Goal: Task Accomplishment & Management: Use online tool/utility

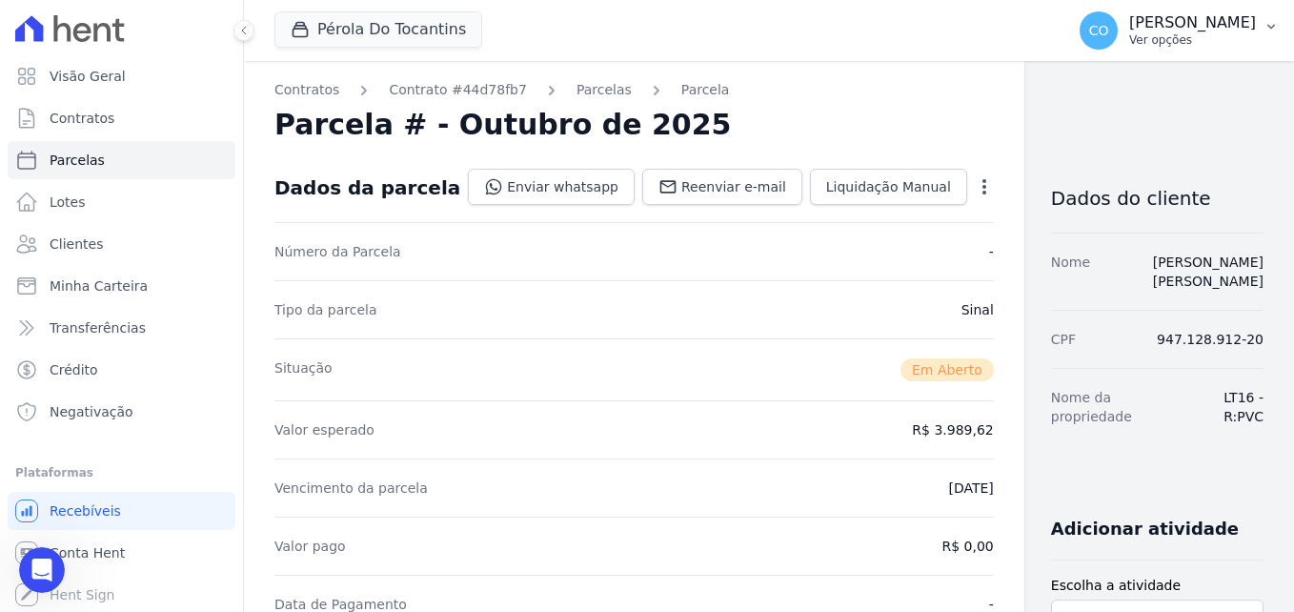
click at [1267, 27] on icon "button" at bounding box center [1270, 26] width 15 height 15
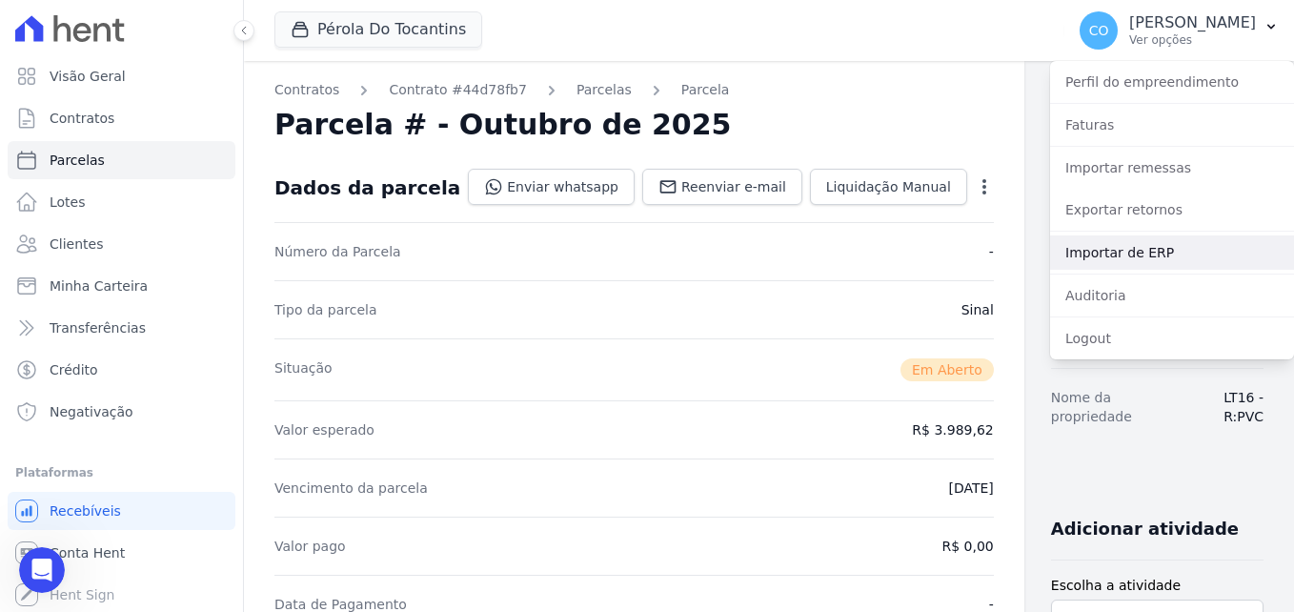
click at [1130, 255] on link "Importar de ERP" at bounding box center [1172, 252] width 244 height 34
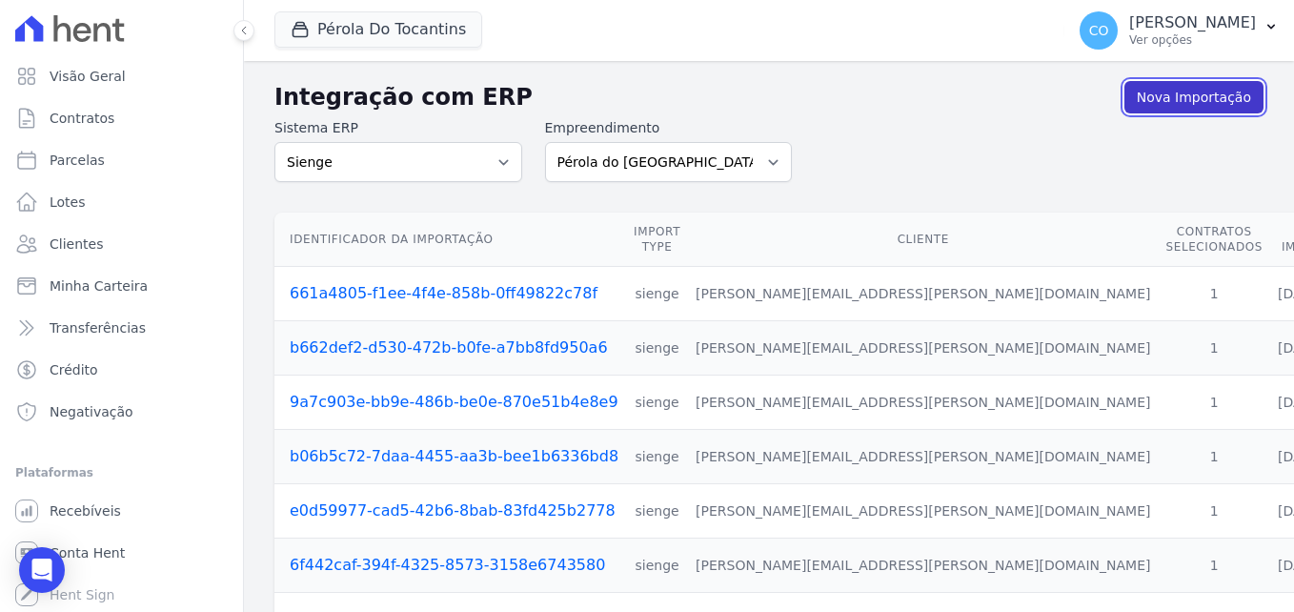
click at [1178, 101] on link "Nova Importação" at bounding box center [1193, 97] width 139 height 32
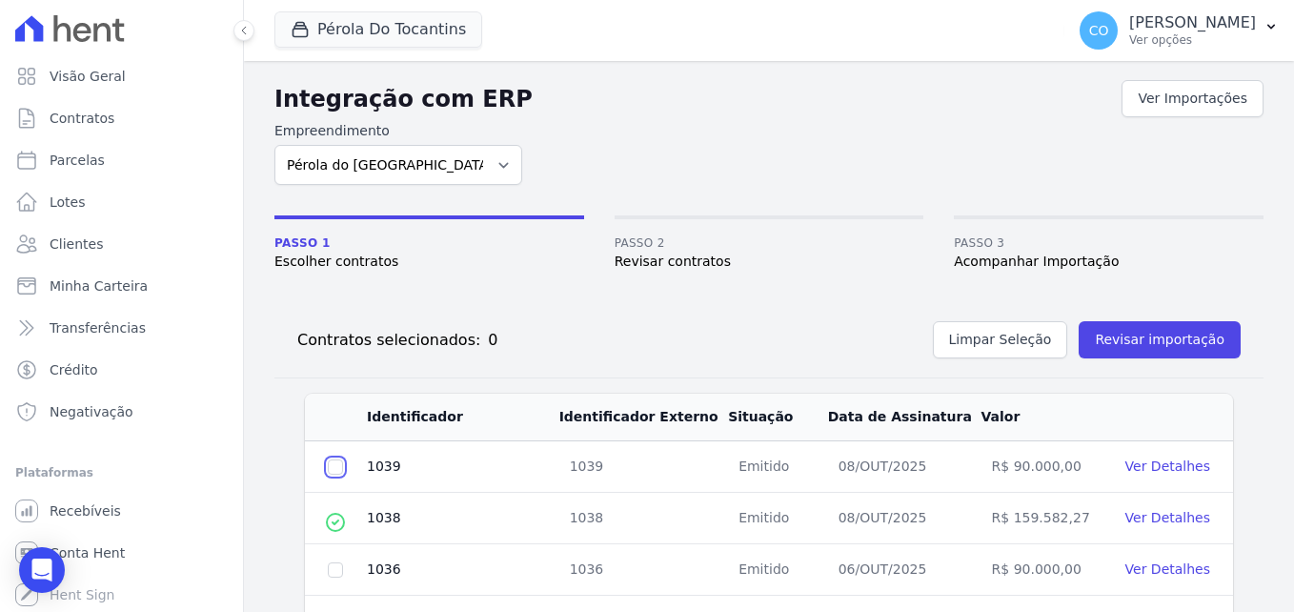
click at [333, 468] on input "checkbox" at bounding box center [335, 466] width 15 height 15
checkbox input "true"
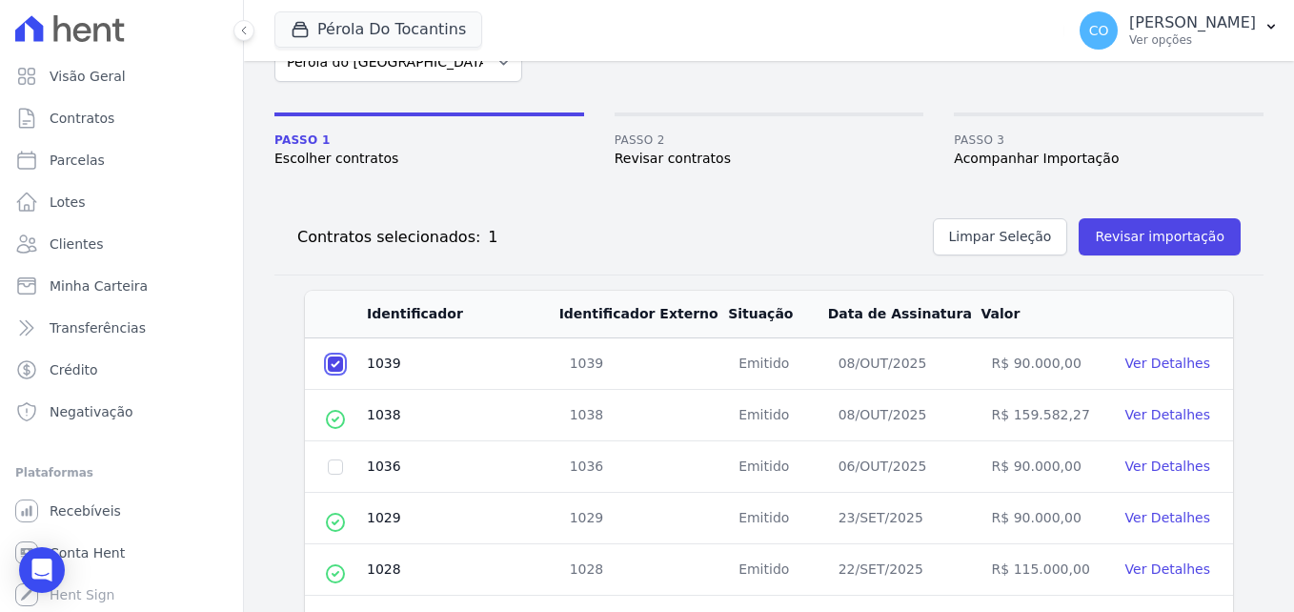
scroll to position [191, 0]
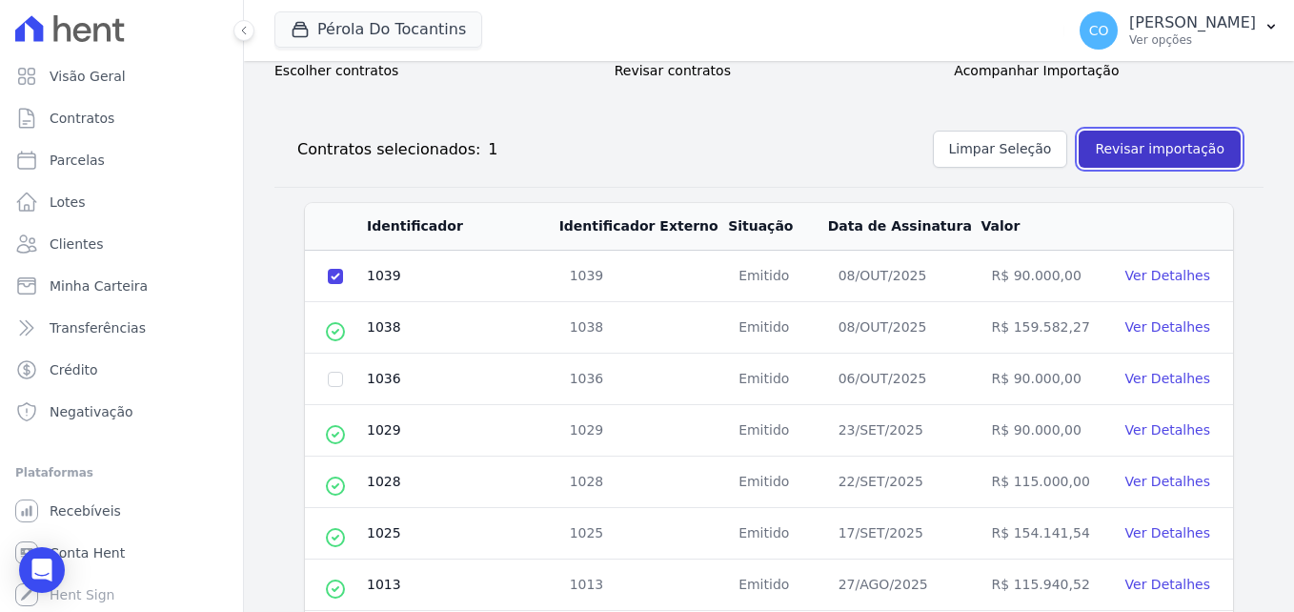
click at [1162, 143] on button "Revisar importação" at bounding box center [1160, 149] width 162 height 37
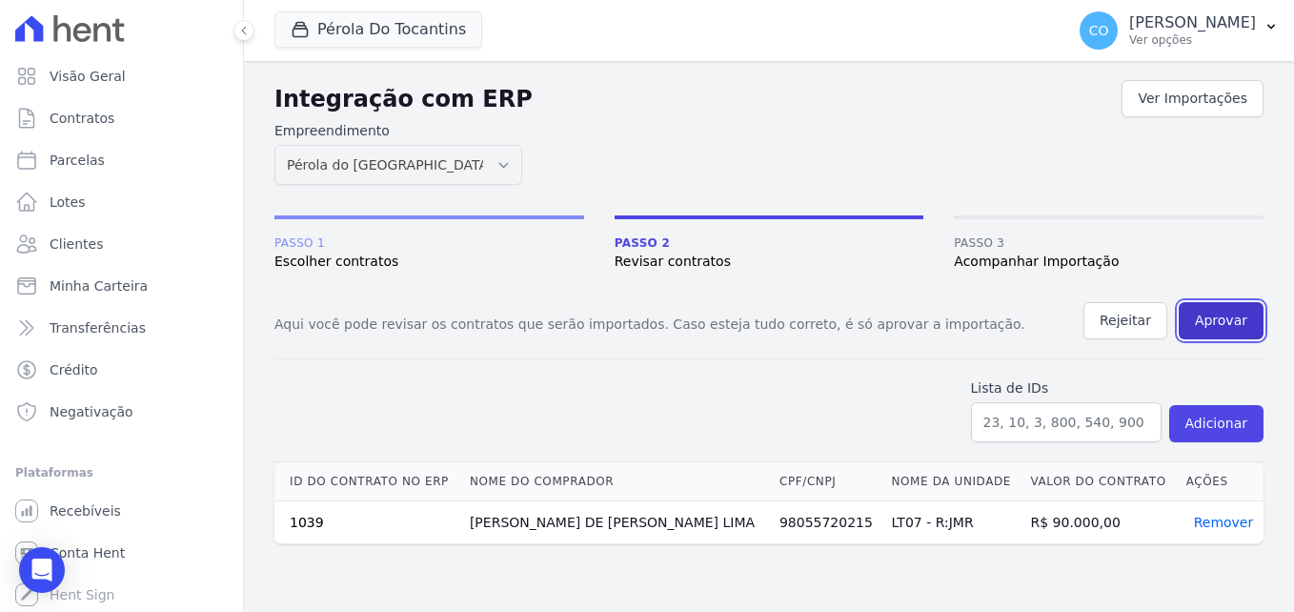
click at [1227, 322] on button "Aprovar" at bounding box center [1221, 320] width 85 height 37
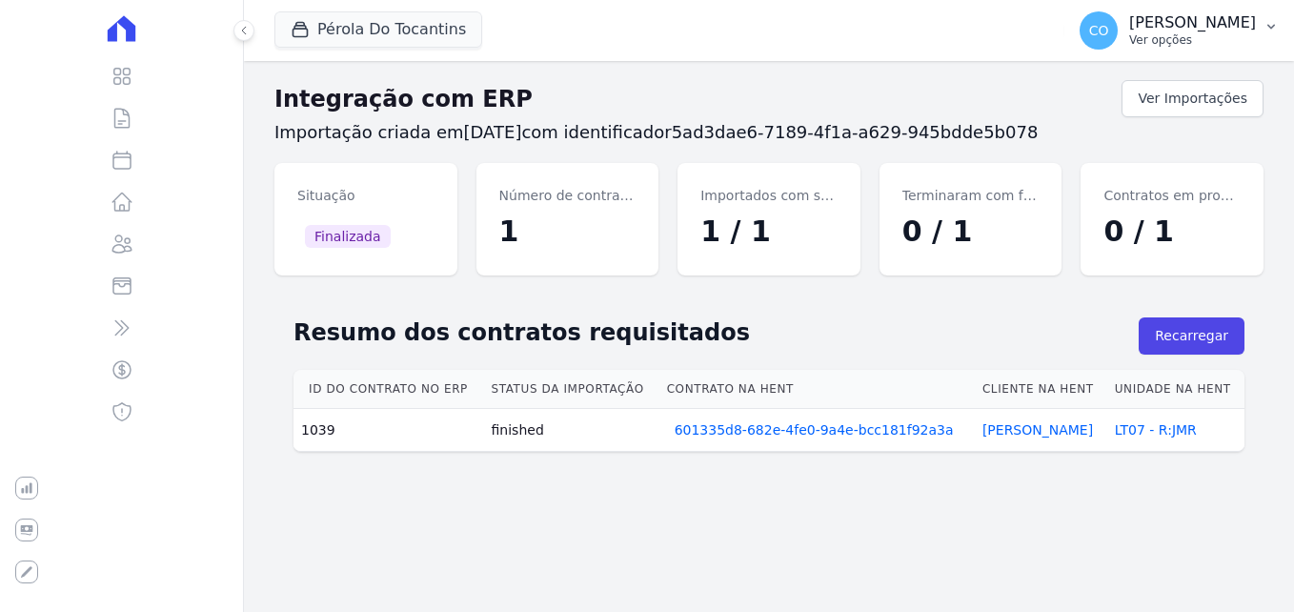
click at [1273, 26] on icon "button" at bounding box center [1271, 27] width 8 height 5
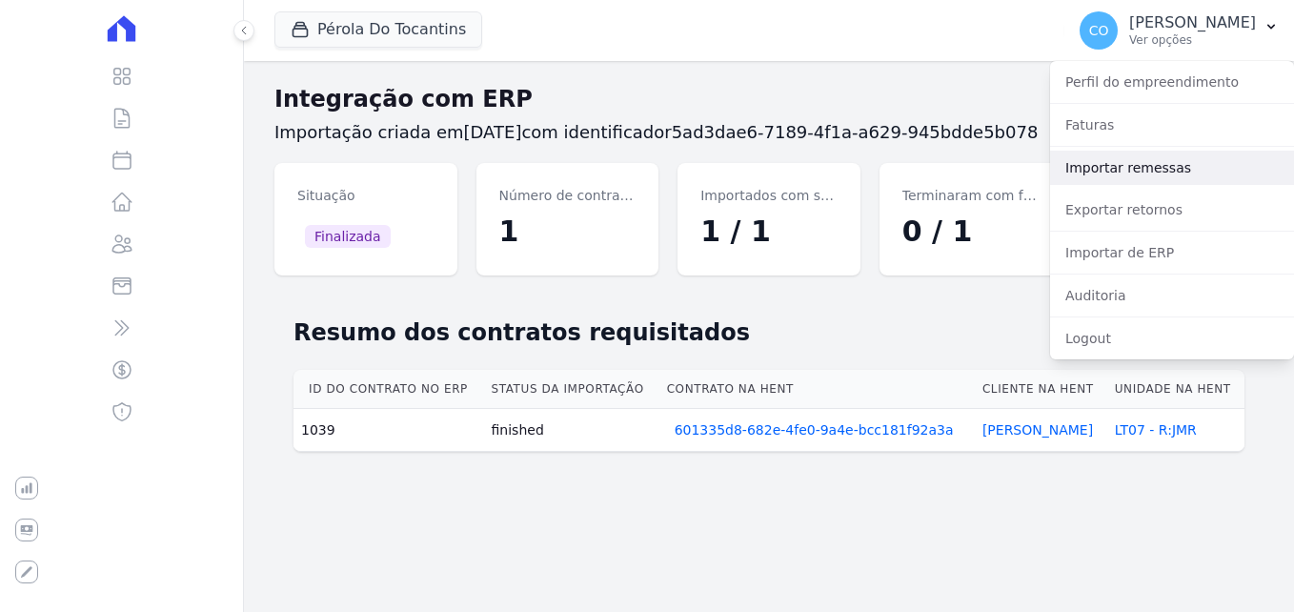
click at [1106, 172] on link "Importar remessas" at bounding box center [1172, 168] width 244 height 34
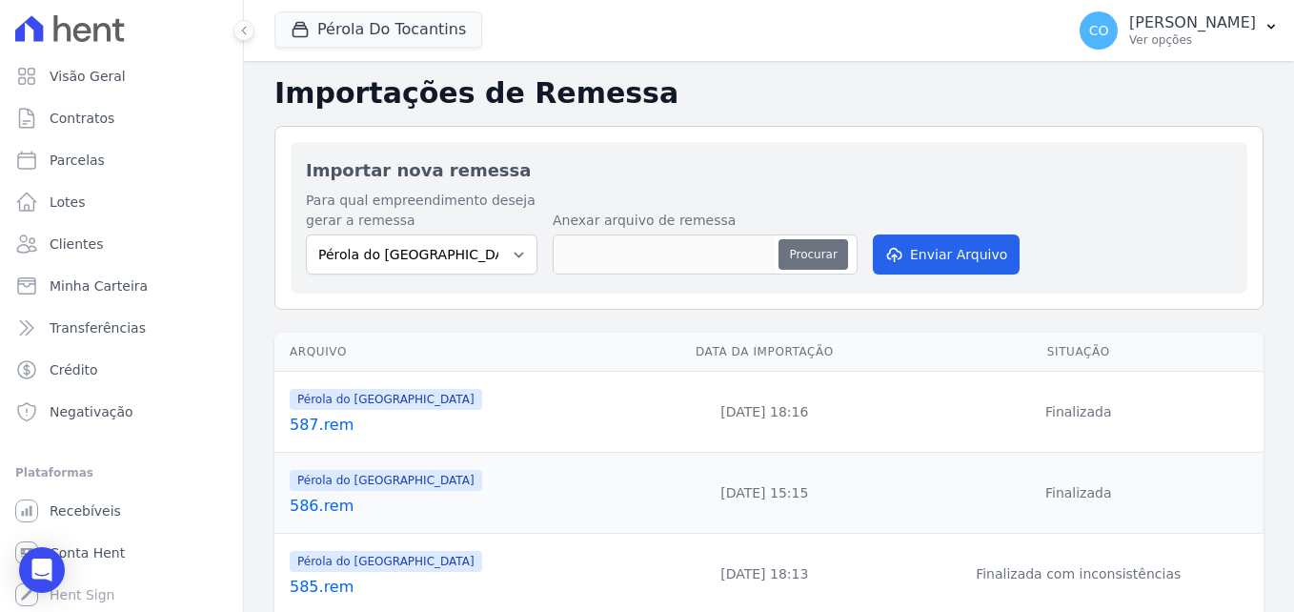
click at [801, 253] on button "Procurar" at bounding box center [812, 254] width 69 height 30
type input "588.rem"
click at [941, 253] on button "Enviar Arquivo" at bounding box center [946, 254] width 147 height 40
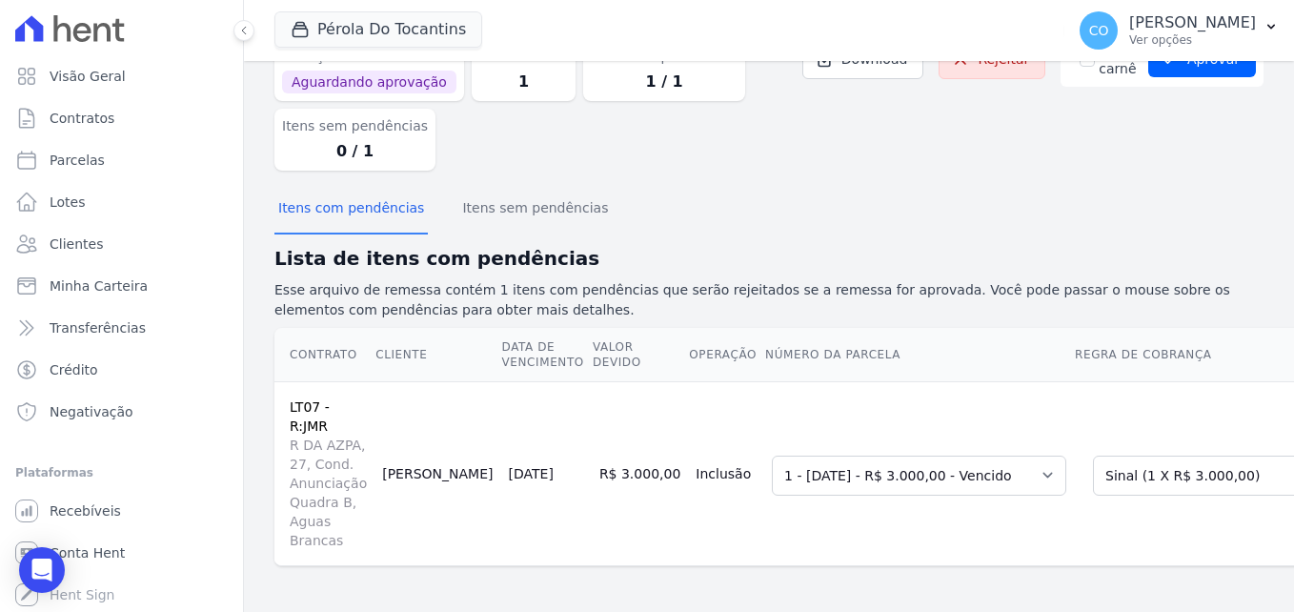
scroll to position [133, 0]
click at [947, 455] on select "Selecione uma 1 - 10/10/2025 - R$ 3.000,00 - Vencido 2 - 10/11/2025 - R$ 3.000,…" at bounding box center [919, 475] width 294 height 40
click at [772, 455] on select "Selecione uma 1 - 10/10/2025 - R$ 3.000,00 - Vencido 2 - 10/11/2025 - R$ 3.000,…" at bounding box center [919, 475] width 294 height 40
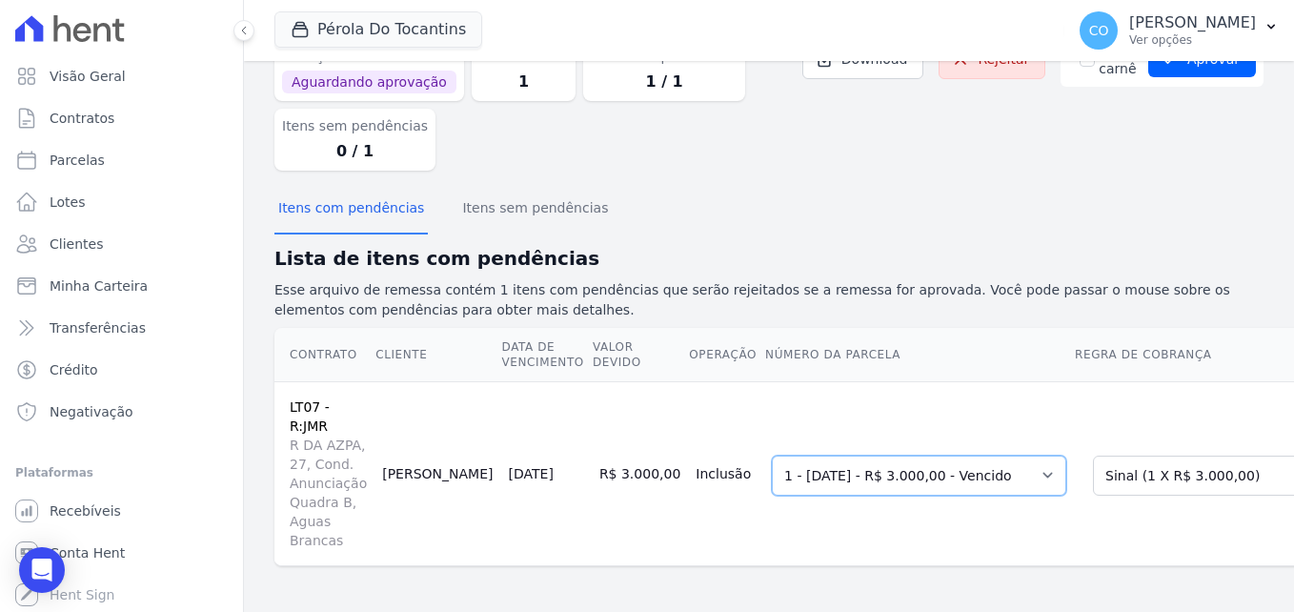
click at [772, 455] on select "Selecione uma 1 - 10/10/2025 - R$ 3.000,00 - Vencido 2 - 10/11/2025 - R$ 3.000,…" at bounding box center [919, 475] width 294 height 40
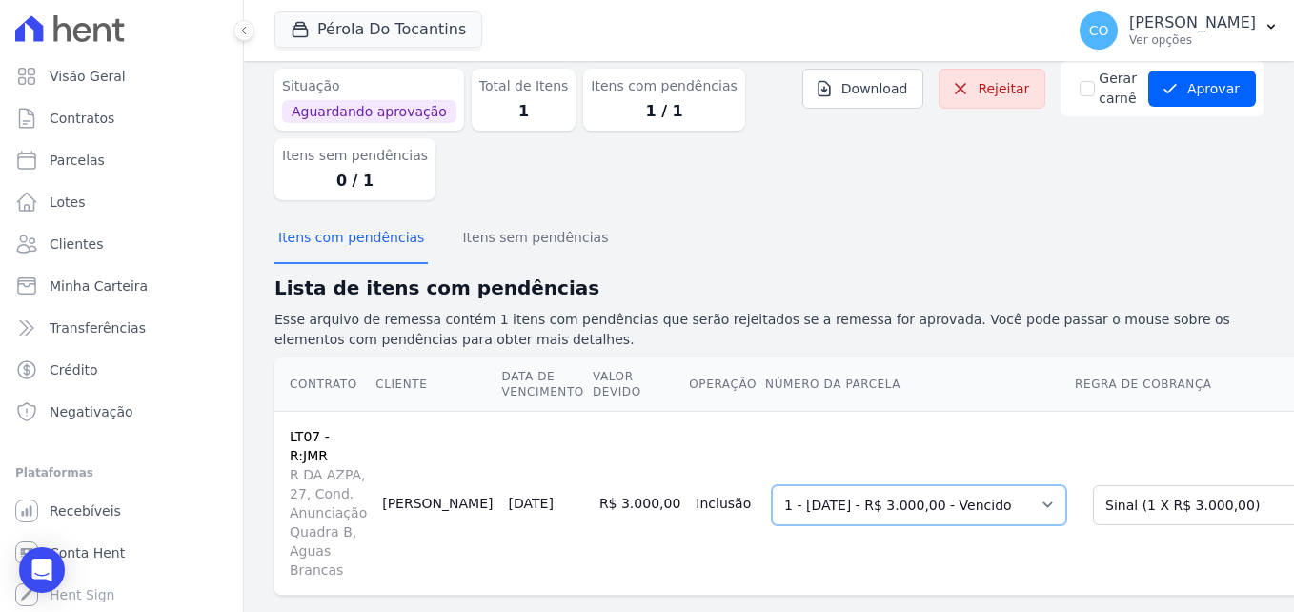
scroll to position [0, 0]
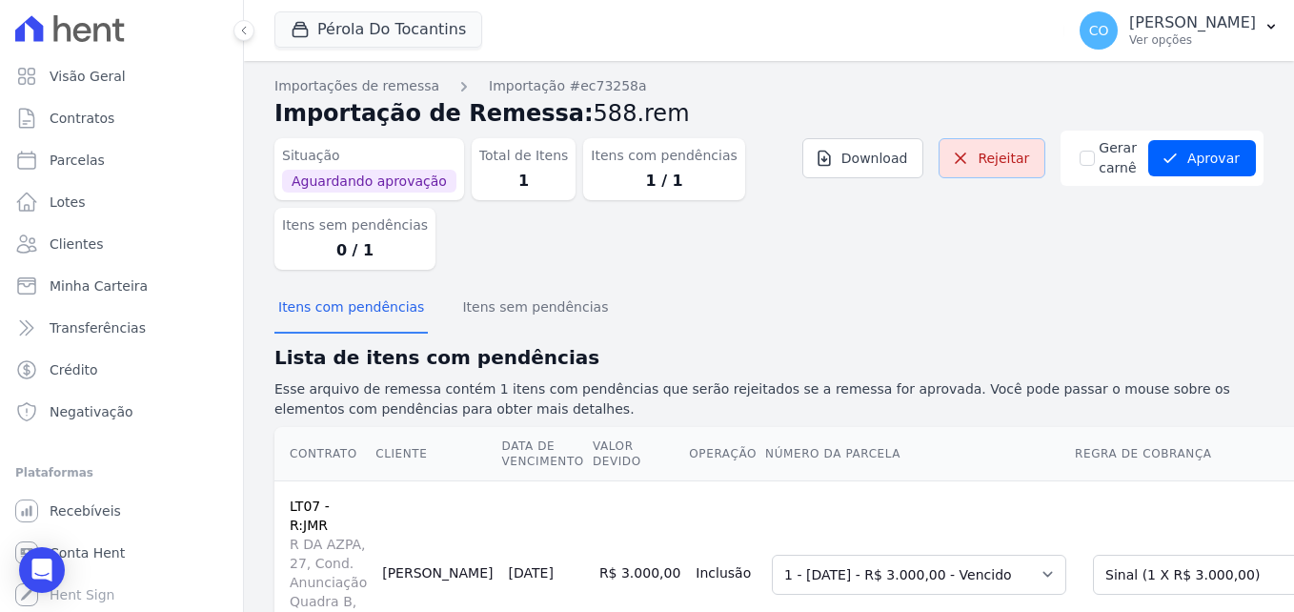
drag, startPoint x: 1018, startPoint y: 165, endPoint x: 738, endPoint y: 96, distance: 288.4
click at [1018, 165] on link "Rejeitar" at bounding box center [992, 158] width 107 height 40
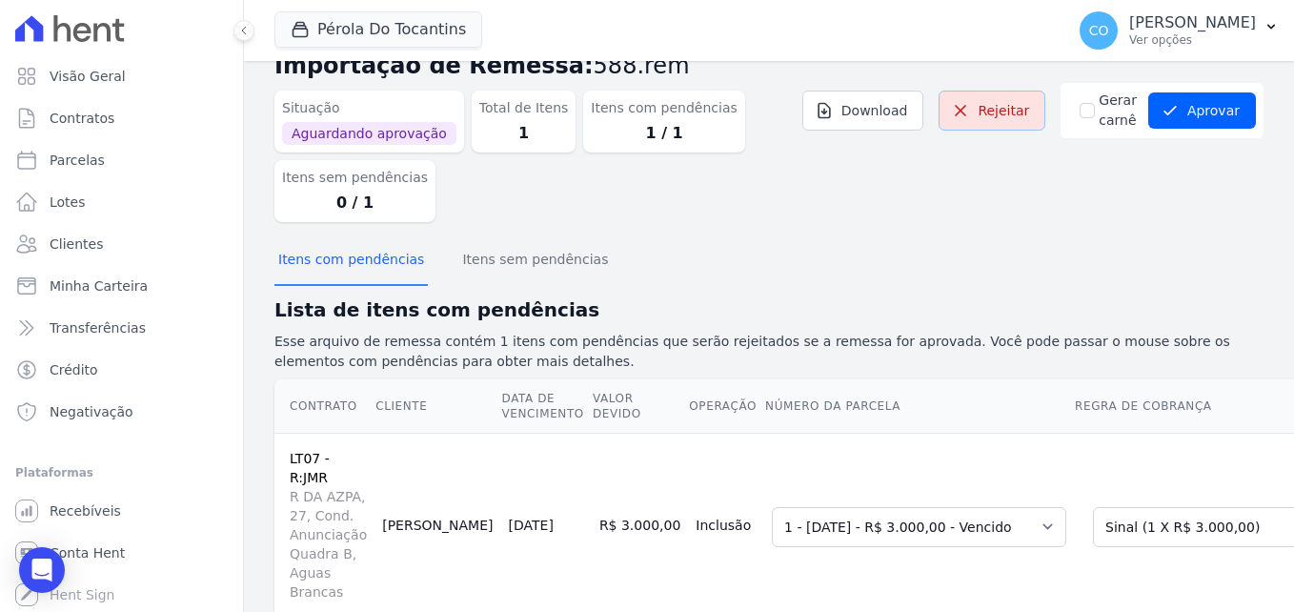
scroll to position [133, 0]
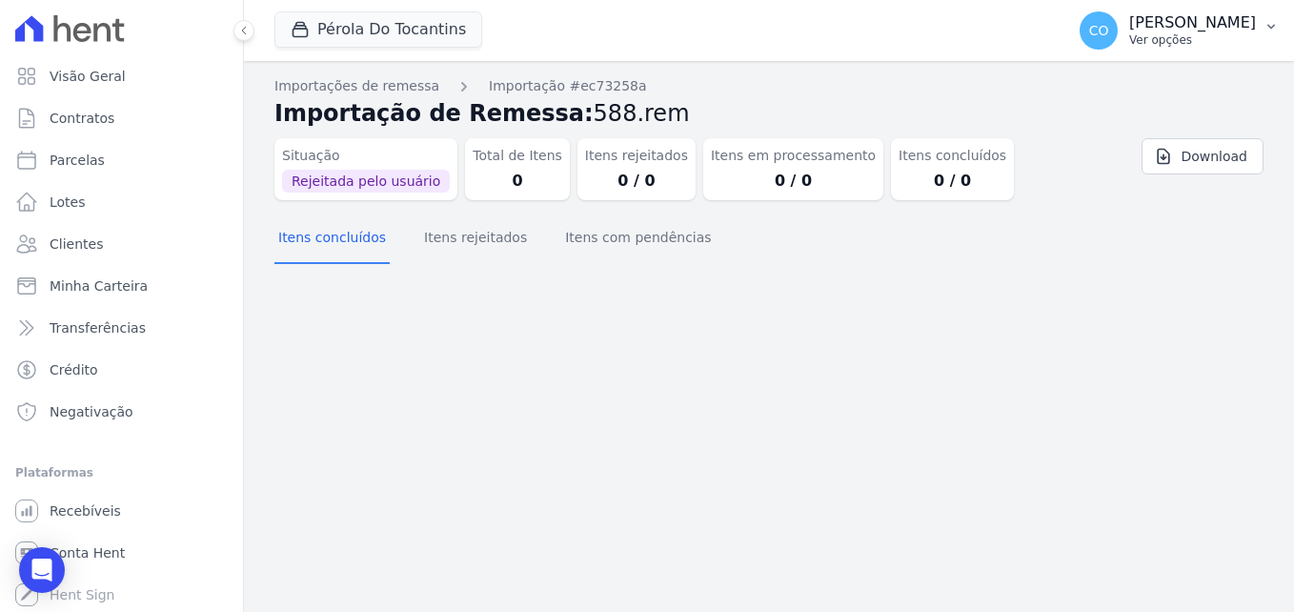
click at [1266, 32] on icon "button" at bounding box center [1270, 26] width 15 height 15
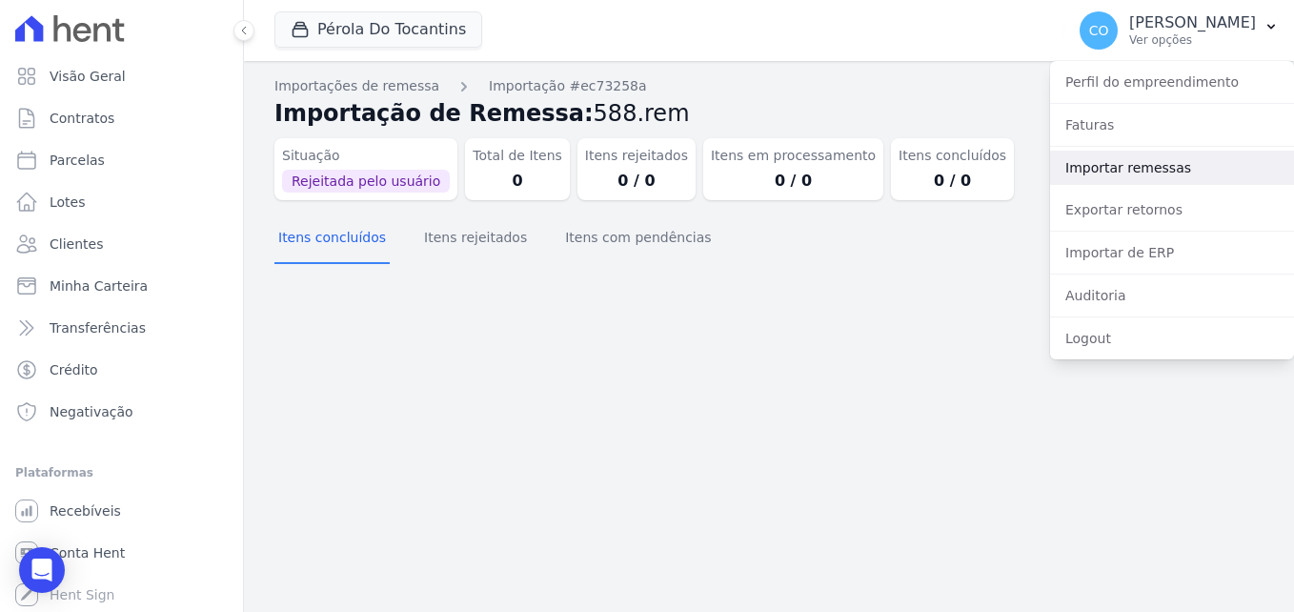
click at [1130, 172] on link "Importar remessas" at bounding box center [1172, 168] width 244 height 34
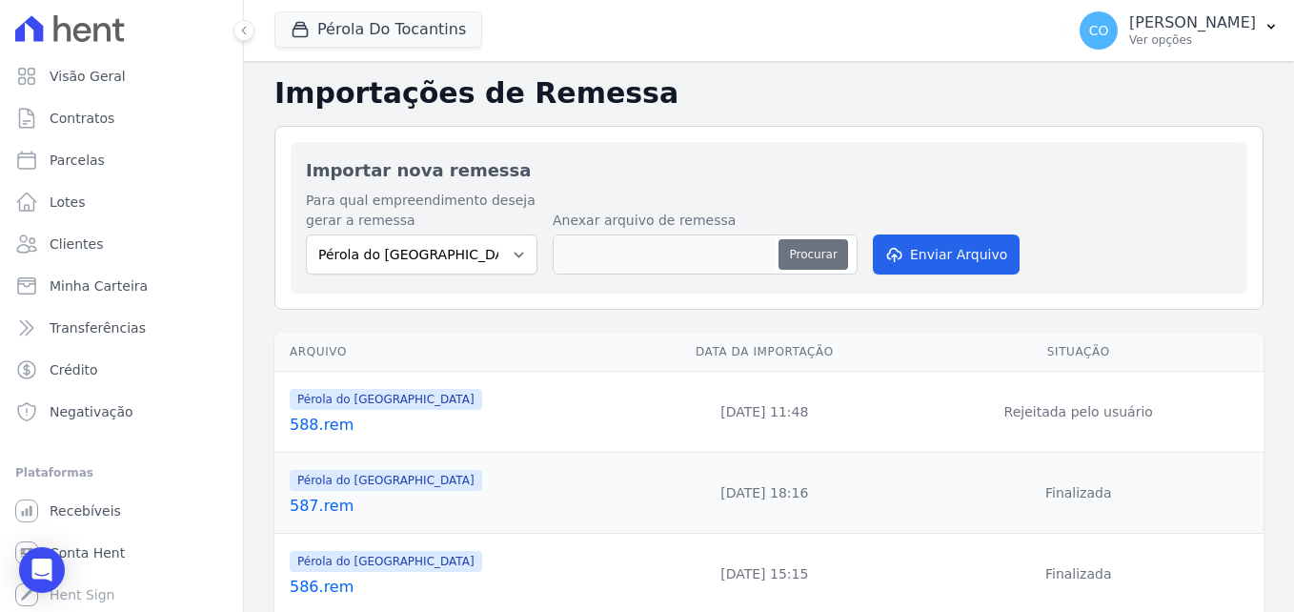
click at [804, 253] on button "Procurar" at bounding box center [812, 254] width 69 height 30
type input "588.rem"
click at [920, 254] on button "Enviar Arquivo" at bounding box center [946, 254] width 147 height 40
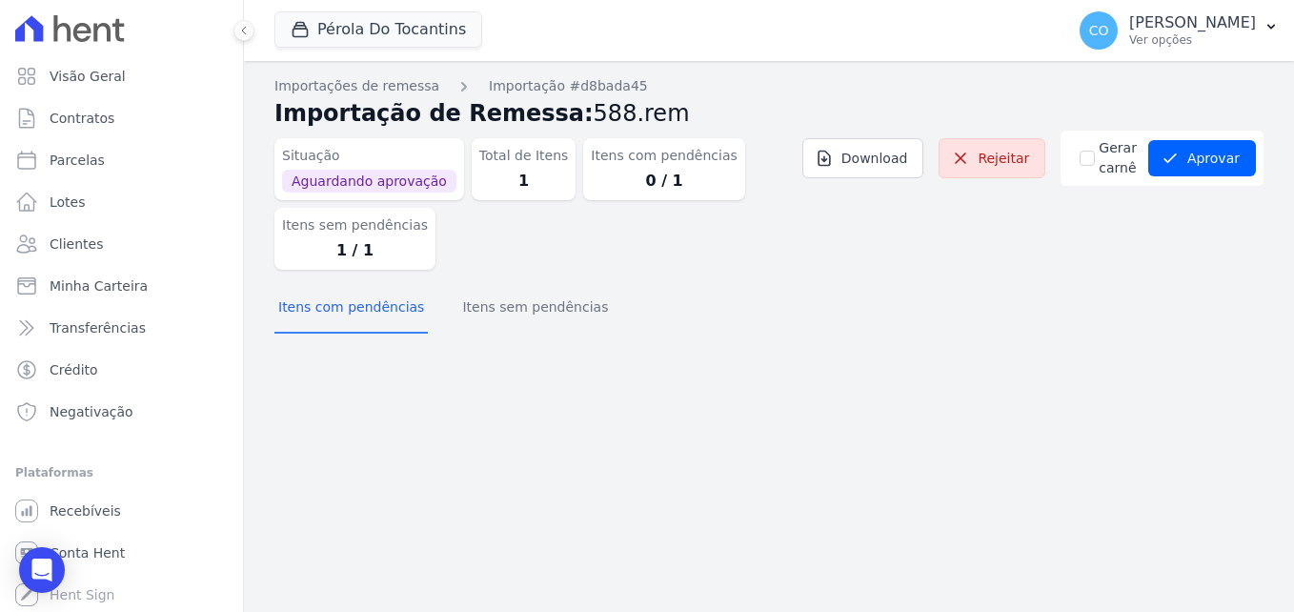
click at [513, 192] on div "Total de Itens 1" at bounding box center [524, 169] width 105 height 62
click at [484, 303] on button "Itens sem pendências" at bounding box center [534, 309] width 153 height 50
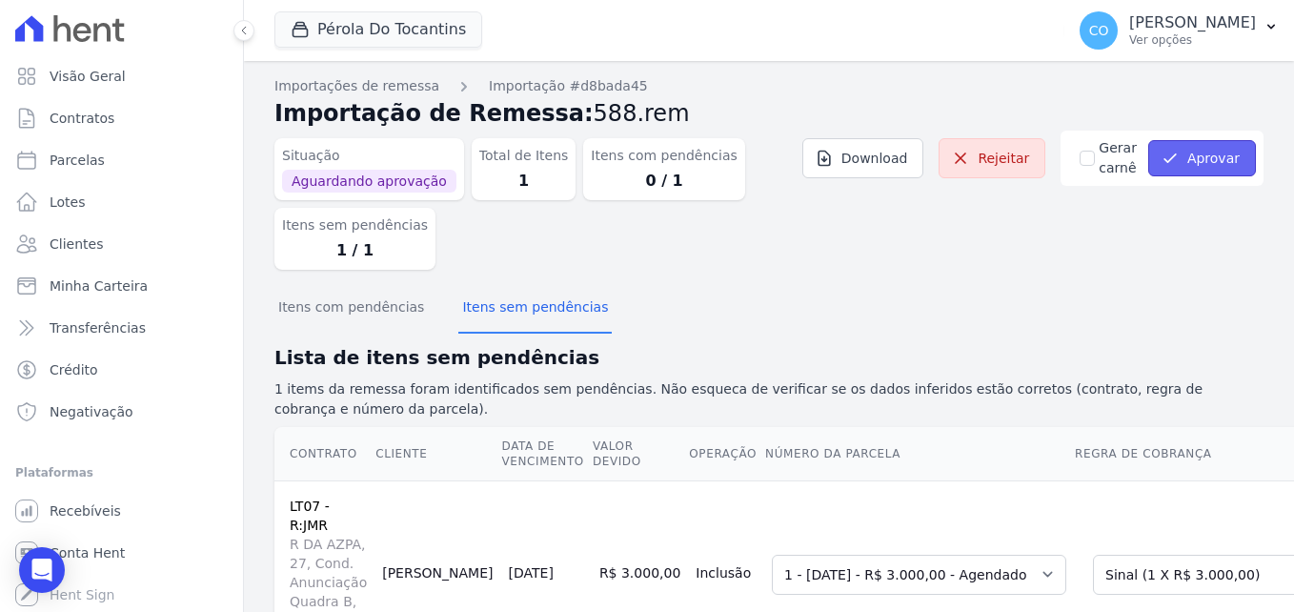
click at [1175, 152] on button "Aprovar" at bounding box center [1202, 158] width 108 height 36
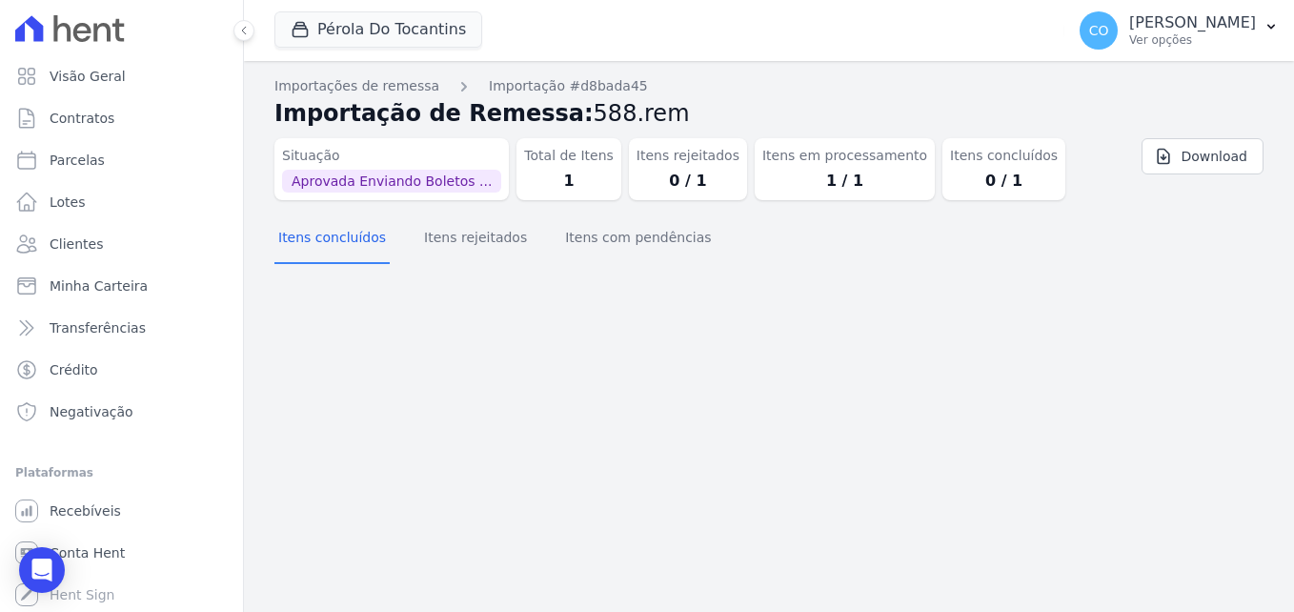
click at [648, 154] on dt "Itens rejeitados" at bounding box center [688, 156] width 103 height 20
click at [628, 248] on button "Itens com pendências" at bounding box center [637, 239] width 153 height 50
click at [434, 241] on button "Itens rejeitados" at bounding box center [475, 239] width 111 height 50
click at [330, 241] on button "Itens concluídos" at bounding box center [331, 239] width 115 height 50
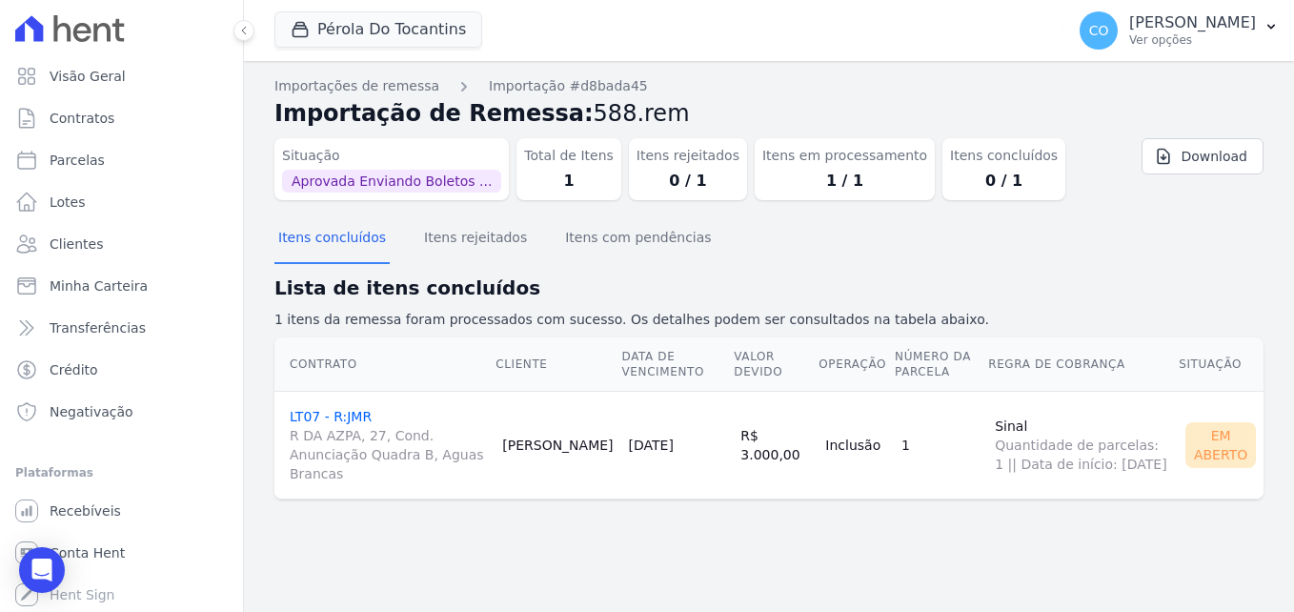
click at [349, 416] on link "LT07 - R:JMR R DA AZPA, 27, Cond. Anunciação Quadra B, Aguas Brancas" at bounding box center [388, 446] width 197 height 74
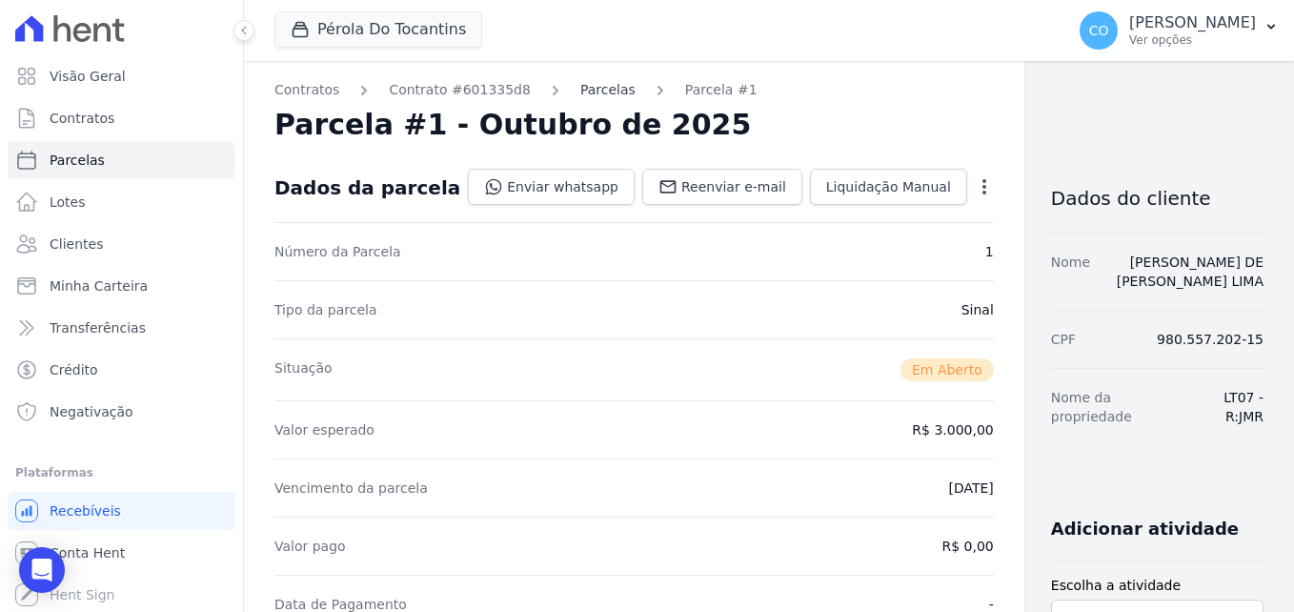
click at [584, 91] on link "Parcelas" at bounding box center [607, 90] width 55 height 20
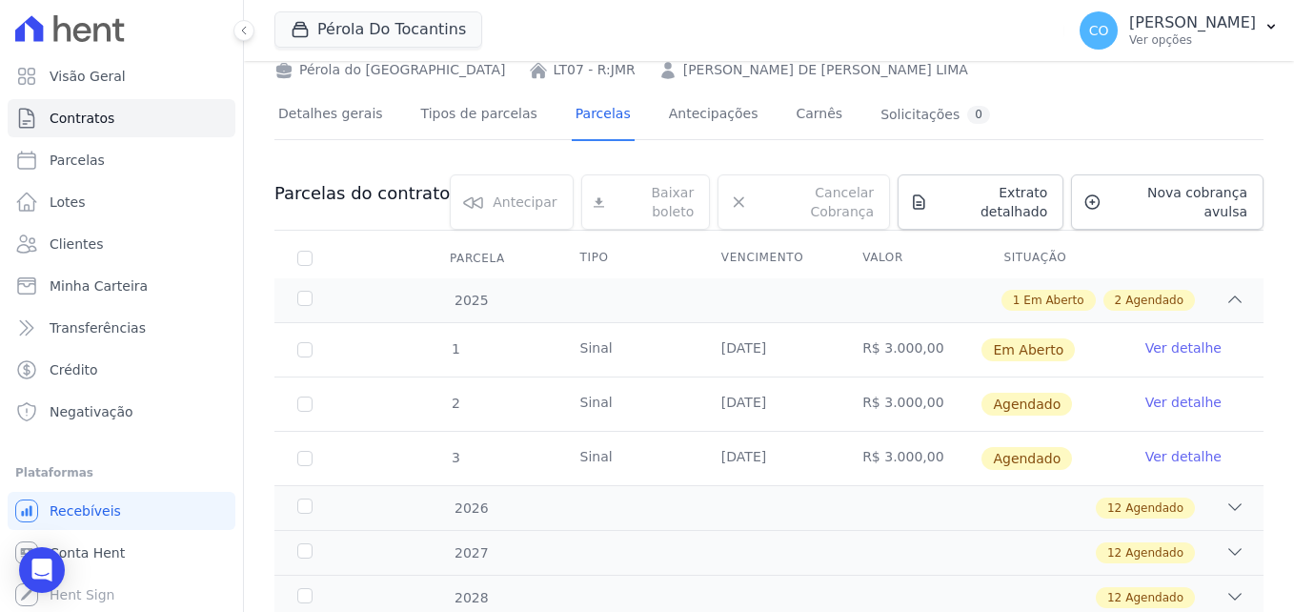
scroll to position [95, 0]
click at [1153, 337] on link "Ver detalhe" at bounding box center [1183, 346] width 76 height 19
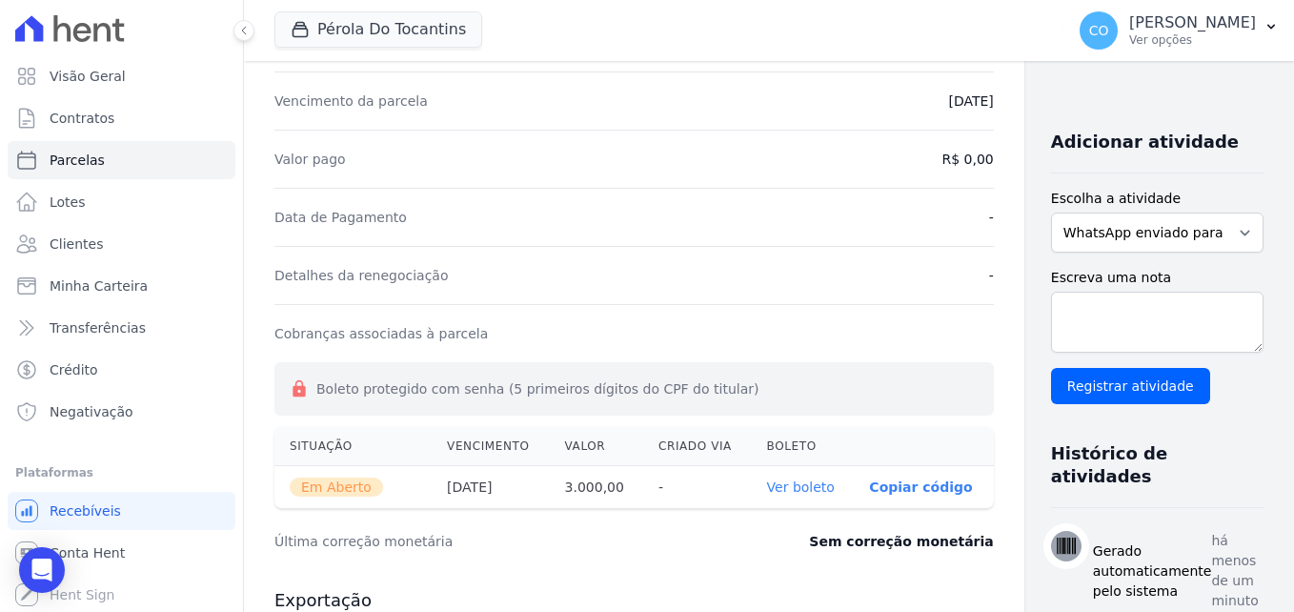
scroll to position [572, 0]
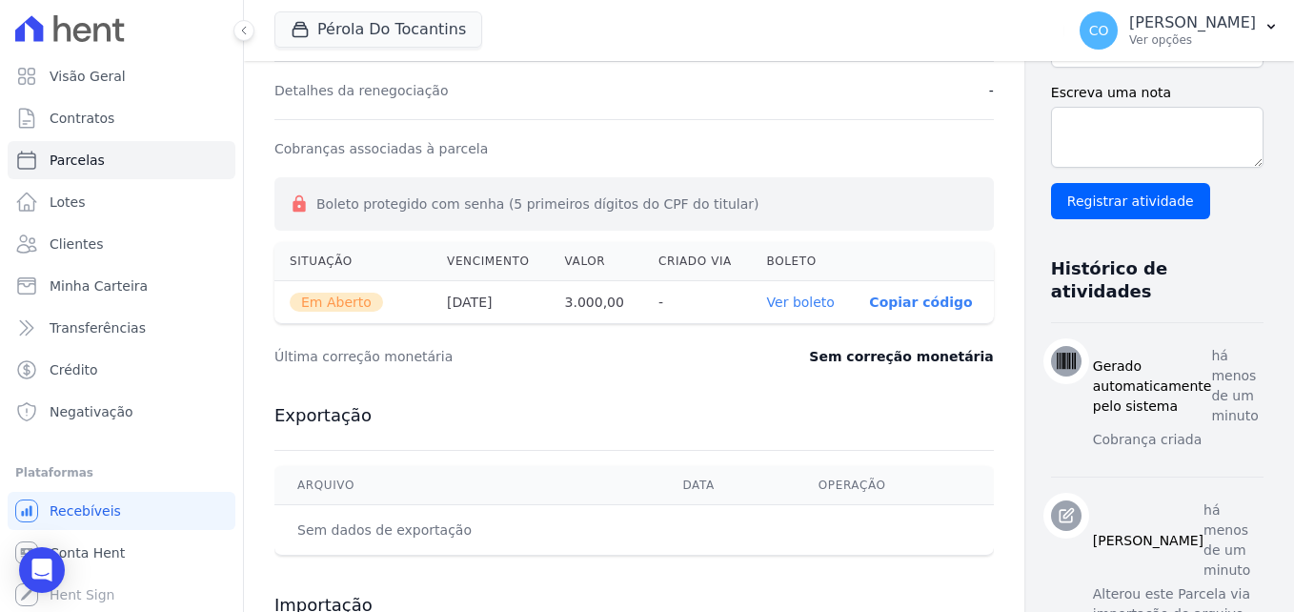
click at [767, 301] on link "Ver boleto" at bounding box center [801, 301] width 68 height 15
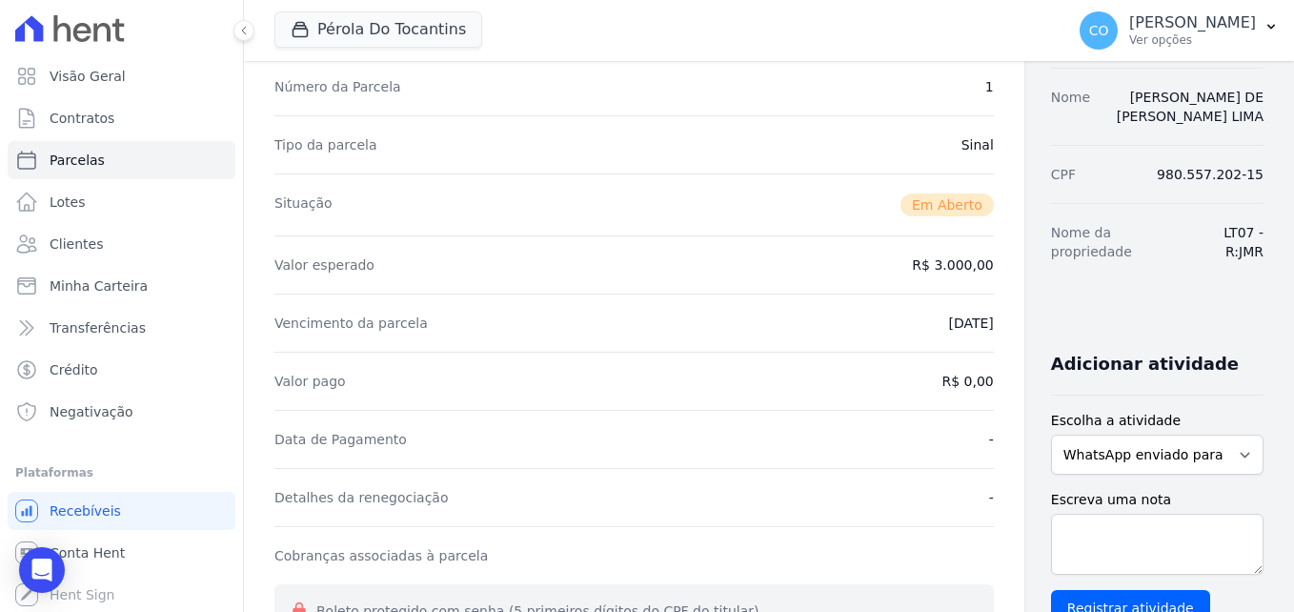
scroll to position [0, 0]
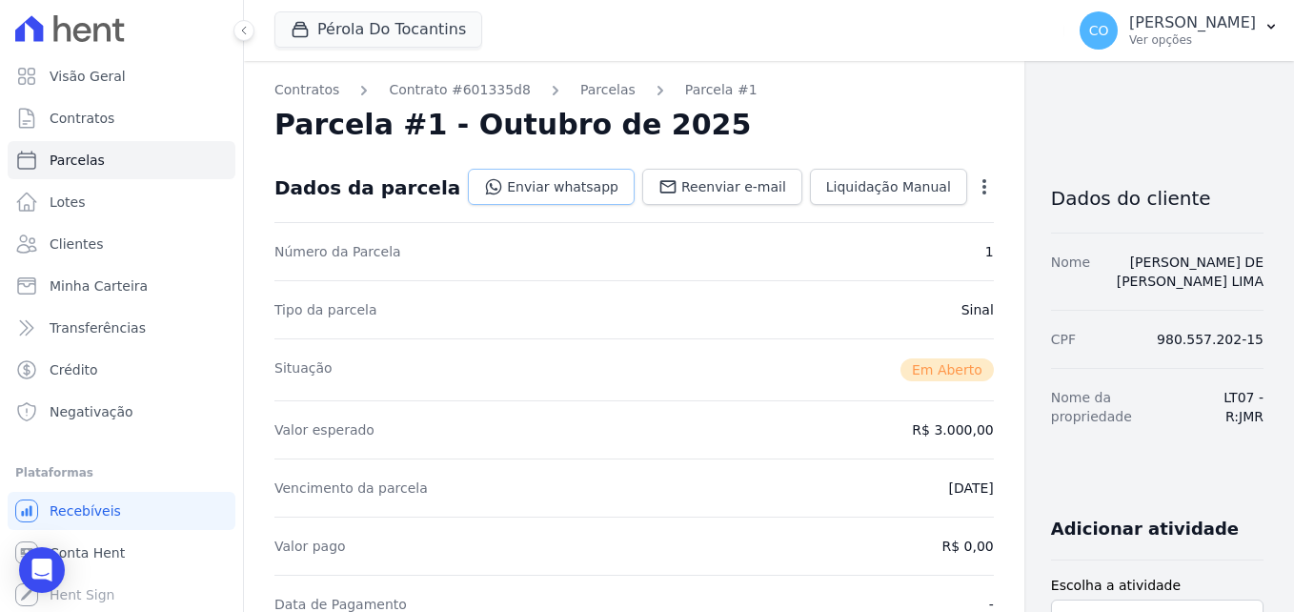
click at [513, 188] on link "Enviar whatsapp" at bounding box center [551, 187] width 167 height 36
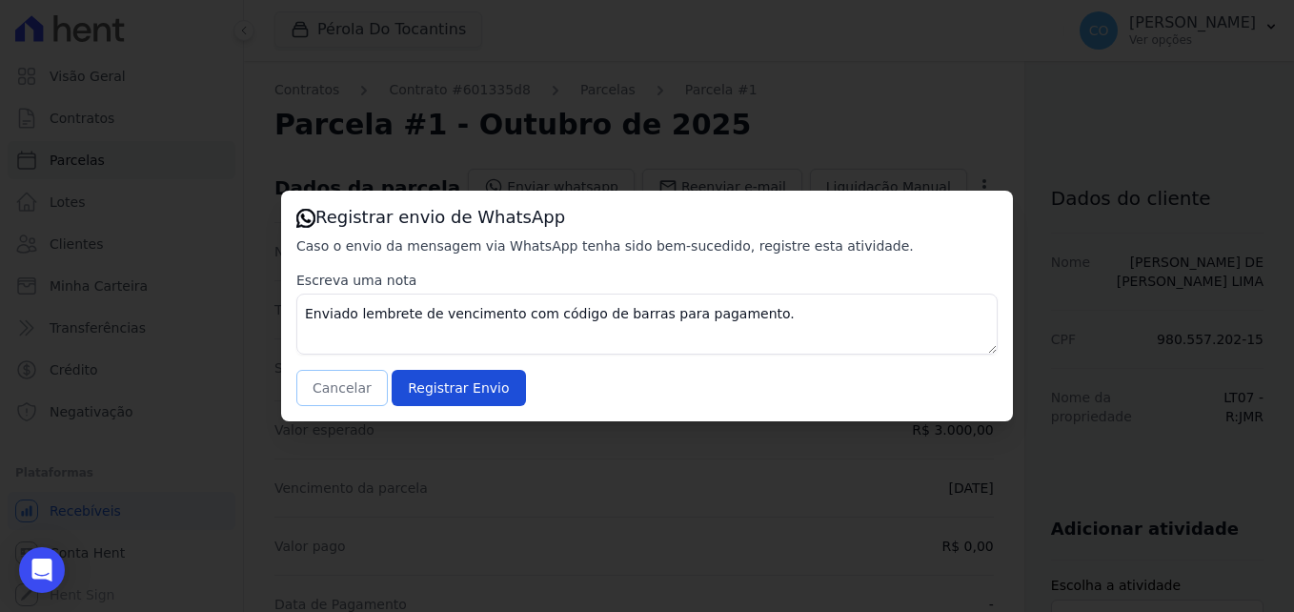
click at [327, 394] on button "Cancelar" at bounding box center [341, 388] width 91 height 36
